Goal: Task Accomplishment & Management: Use online tool/utility

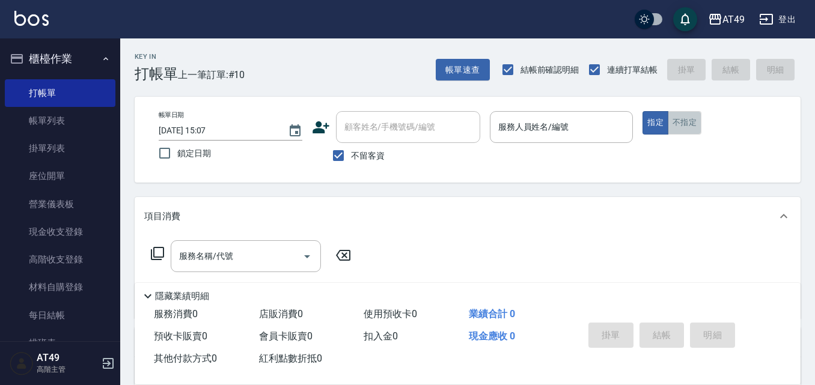
click at [687, 127] on button "不指定" at bounding box center [685, 122] width 34 height 23
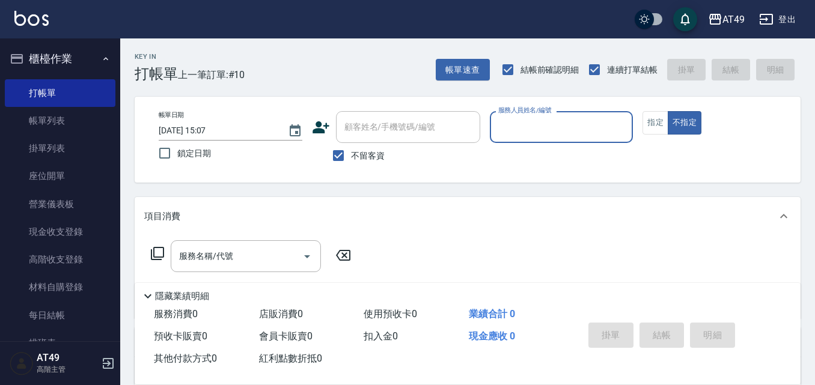
click at [594, 129] on input "服務人員姓名/編號" at bounding box center [561, 127] width 133 height 21
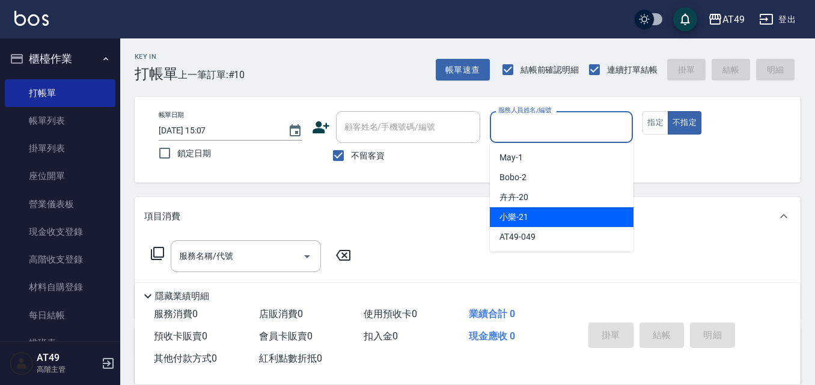
click at [546, 224] on div "小樂 -21" at bounding box center [562, 217] width 144 height 20
type input "小樂-21"
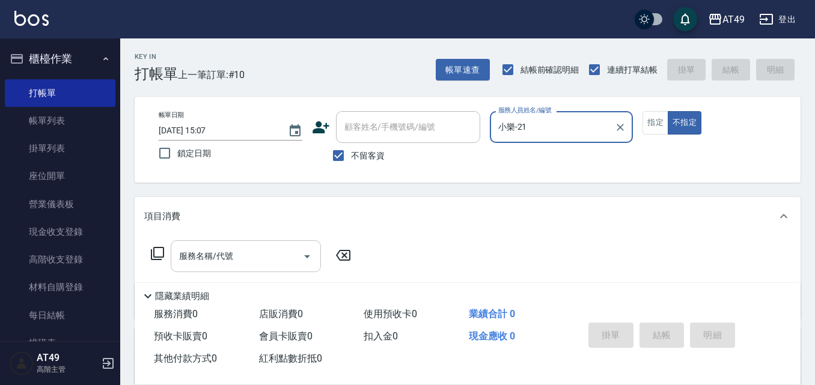
click at [311, 255] on icon "Open" at bounding box center [307, 256] width 14 height 14
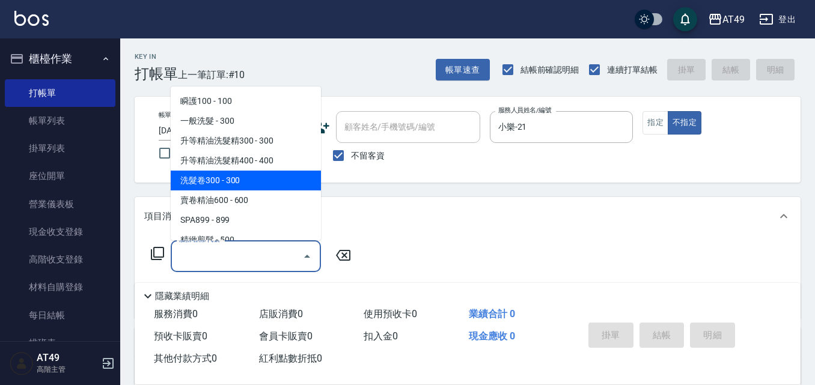
scroll to position [60, 0]
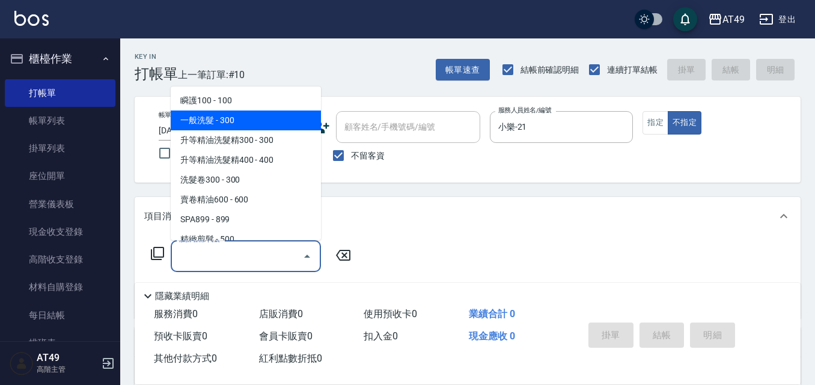
click at [251, 121] on span "一般洗髮 - 300" at bounding box center [246, 121] width 150 height 20
type input "一般洗髮(101)"
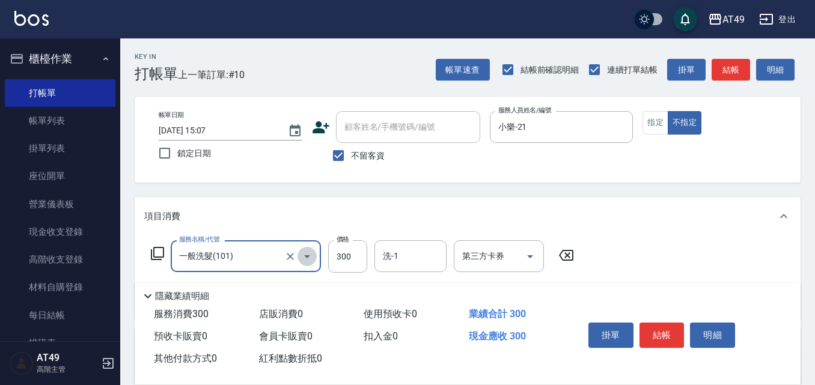
click at [309, 258] on icon "Open" at bounding box center [307, 256] width 14 height 14
click at [306, 289] on div "隱藏業績明細" at bounding box center [471, 296] width 660 height 14
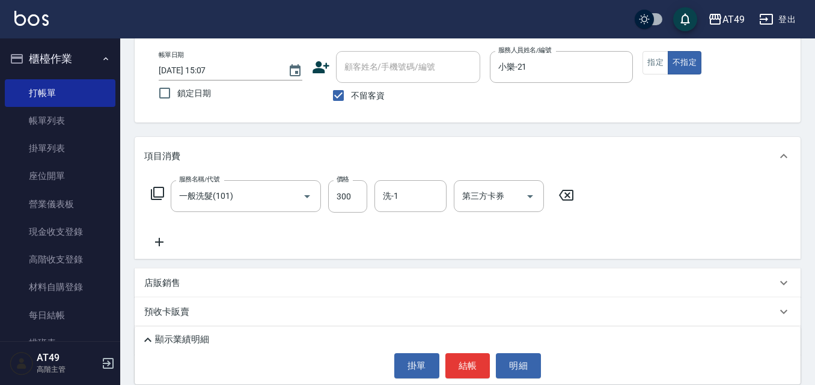
click at [160, 245] on icon at bounding box center [159, 242] width 8 height 8
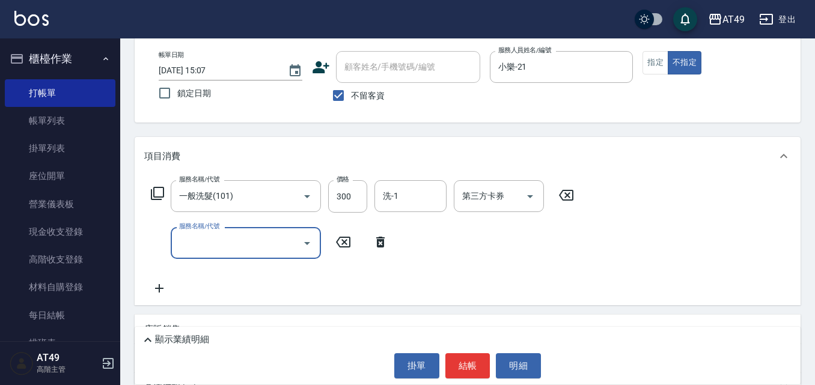
click at [307, 246] on icon "Open" at bounding box center [307, 243] width 14 height 14
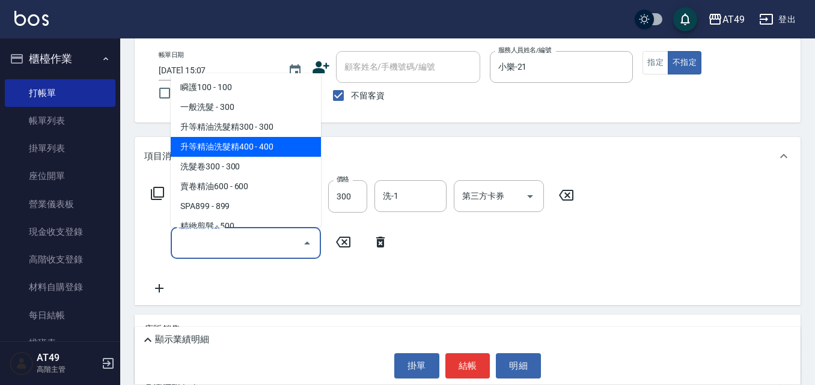
click at [270, 153] on span "升等精油洗髮精400 - 400" at bounding box center [246, 147] width 150 height 20
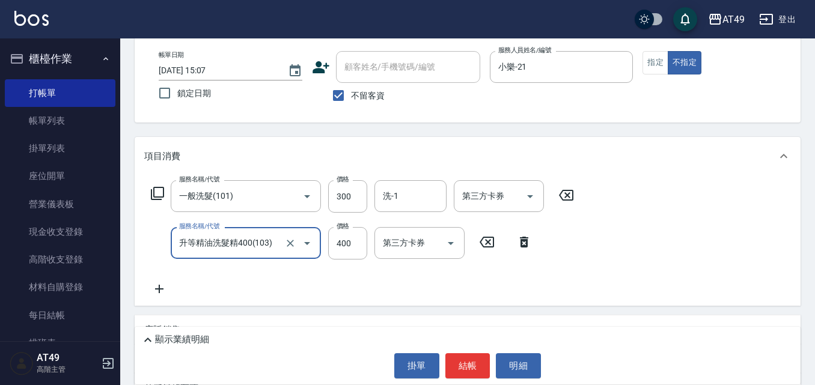
type input "升等精油洗髮精400(103)"
click at [310, 198] on icon "Open" at bounding box center [307, 196] width 14 height 14
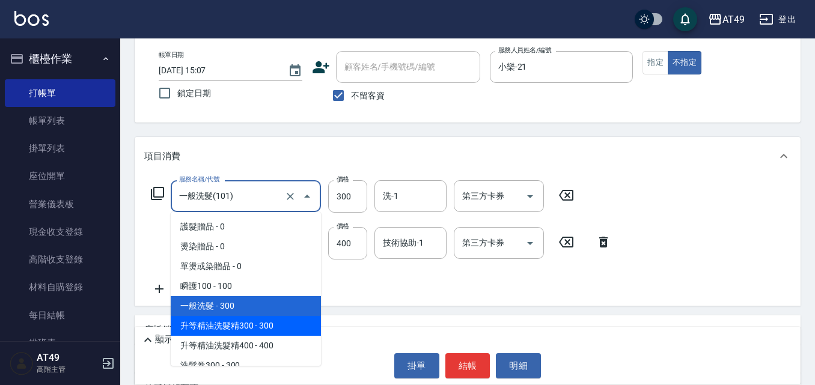
click at [243, 323] on span "升等精油洗髮精300 - 300" at bounding box center [246, 326] width 150 height 20
type input "升等精油洗髮精300(102)"
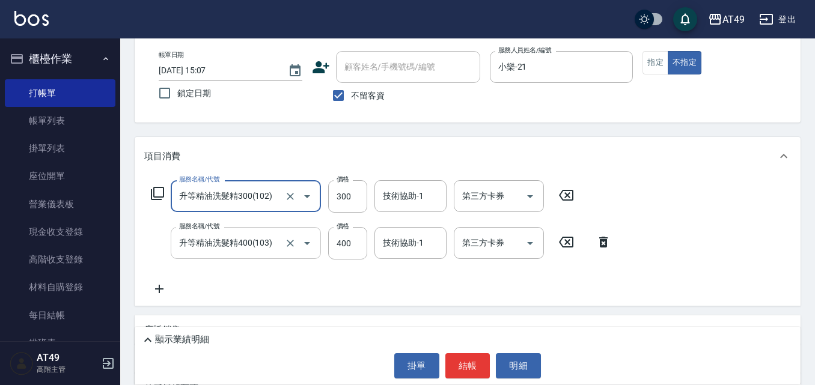
click at [308, 244] on icon "Open" at bounding box center [307, 243] width 14 height 14
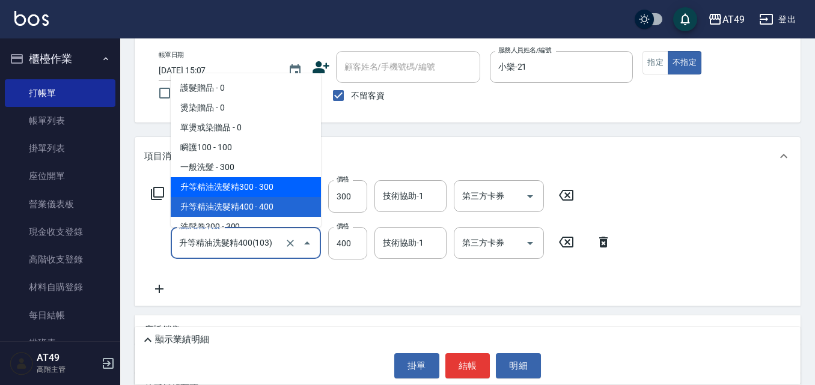
click at [237, 189] on span "升等精油洗髮精300 - 300" at bounding box center [246, 187] width 150 height 20
type input "升等精油洗髮精300(102)"
type input "300"
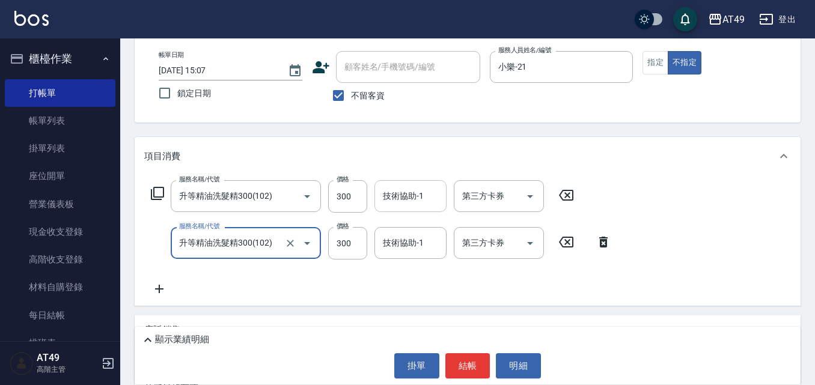
click at [422, 197] on div "技術協助-1 技術協助-1" at bounding box center [410, 196] width 72 height 32
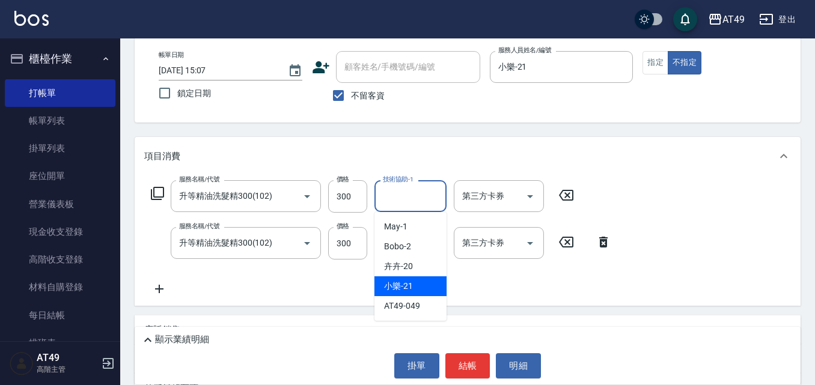
click at [402, 282] on span "小樂 -21" at bounding box center [398, 286] width 29 height 13
type input "小樂-21"
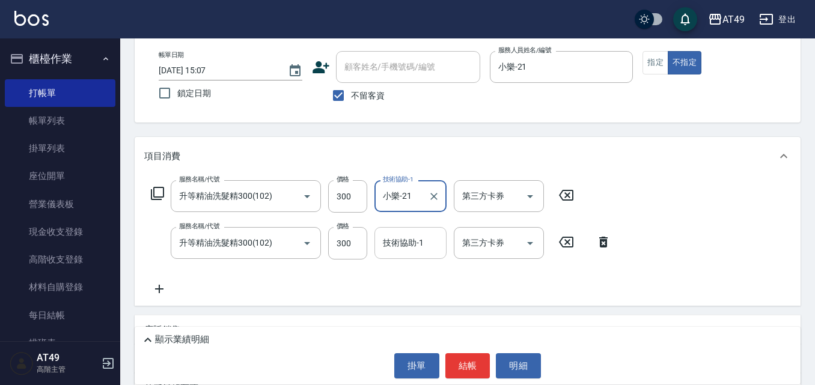
click at [406, 246] on input "技術協助-1" at bounding box center [410, 243] width 61 height 21
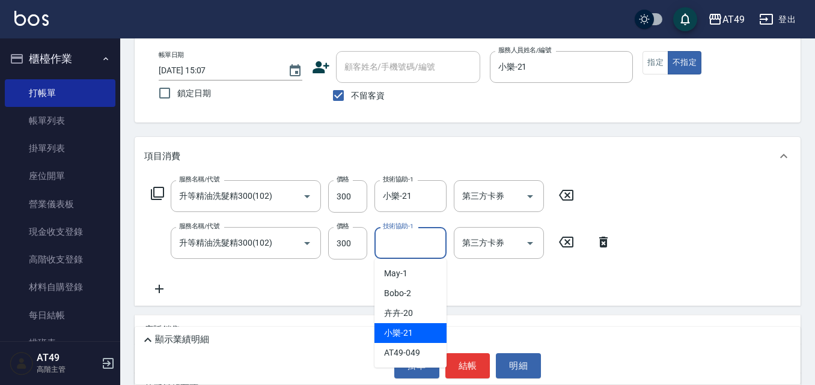
click at [394, 331] on span "小樂 -21" at bounding box center [398, 333] width 29 height 13
type input "小樂-21"
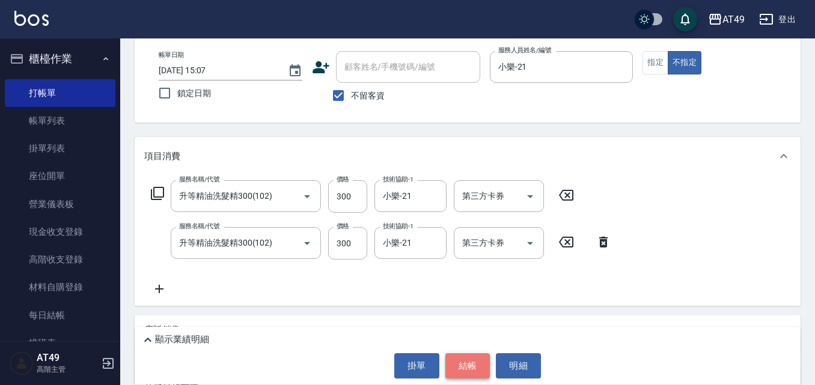
click at [469, 363] on button "結帳" at bounding box center [467, 365] width 45 height 25
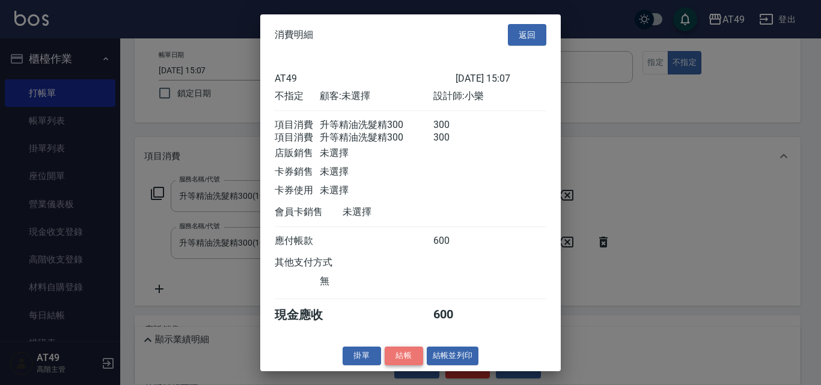
click at [406, 364] on button "結帳" at bounding box center [404, 356] width 38 height 19
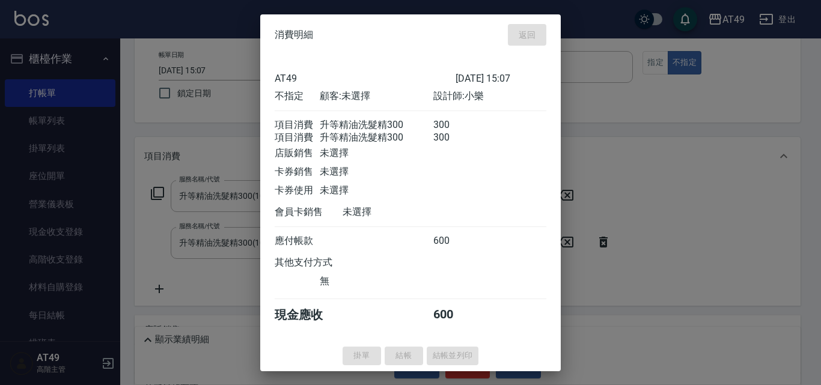
type input "[DATE] 18:11"
